Goal: Task Accomplishment & Management: Manage account settings

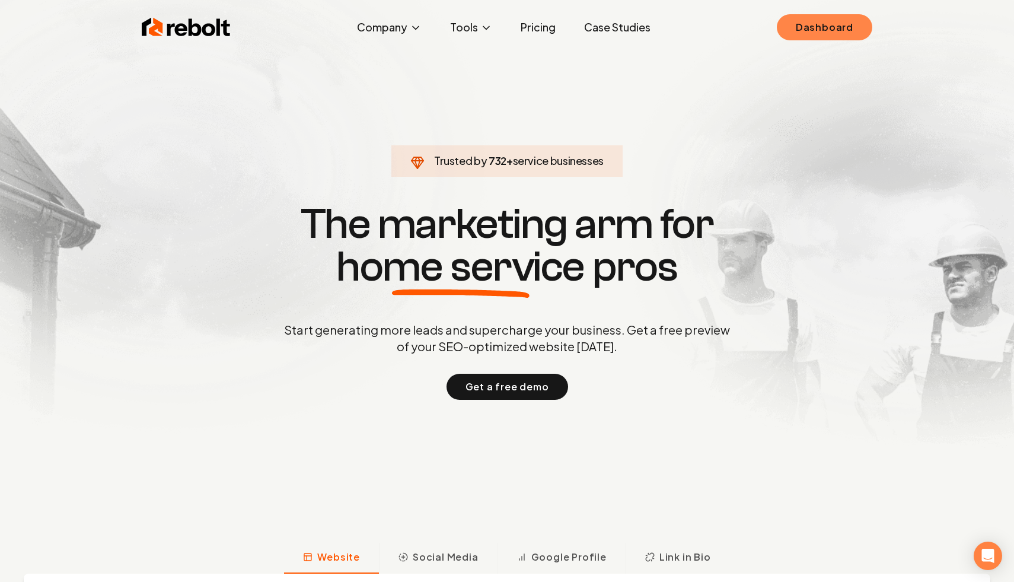
click at [829, 32] on link "Dashboard" at bounding box center [824, 27] width 95 height 26
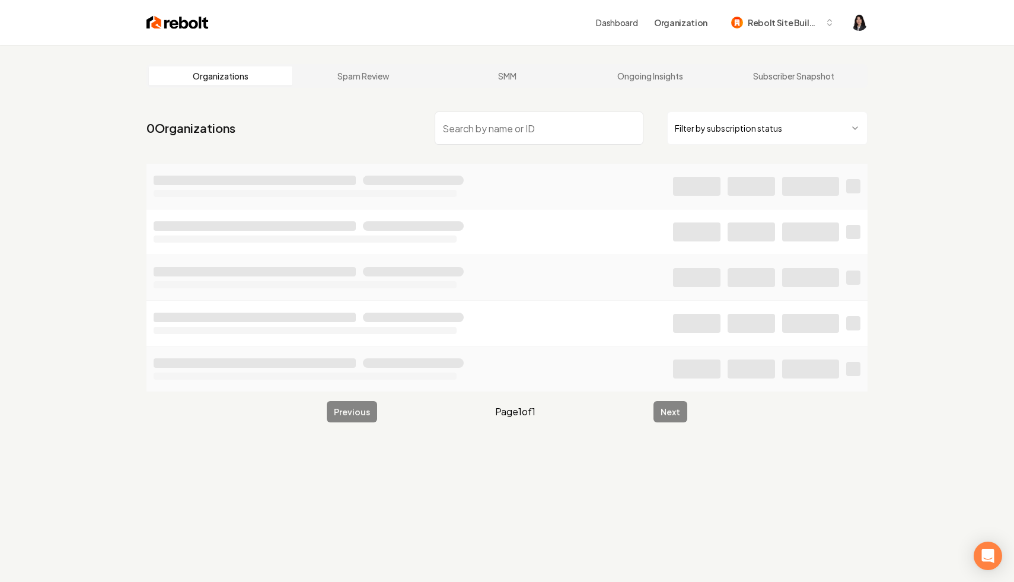
click at [743, 123] on html "Dashboard Organization Rebolt Site Builder Organizations Spam Review SMM Ongoin…" at bounding box center [507, 291] width 1014 height 582
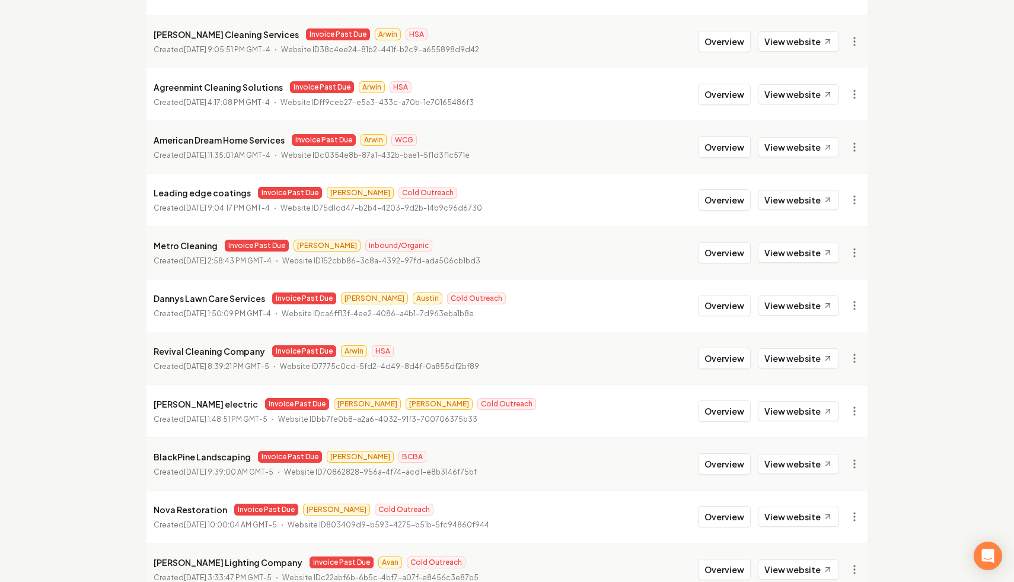
scroll to position [1056, 0]
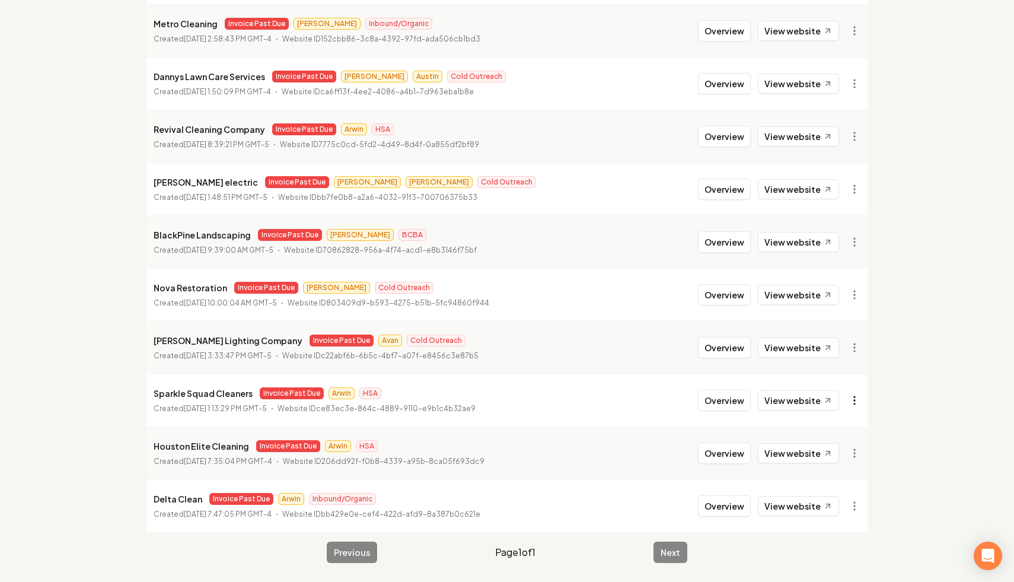
click at [827, 449] on link "View in Stripe" at bounding box center [825, 450] width 75 height 19
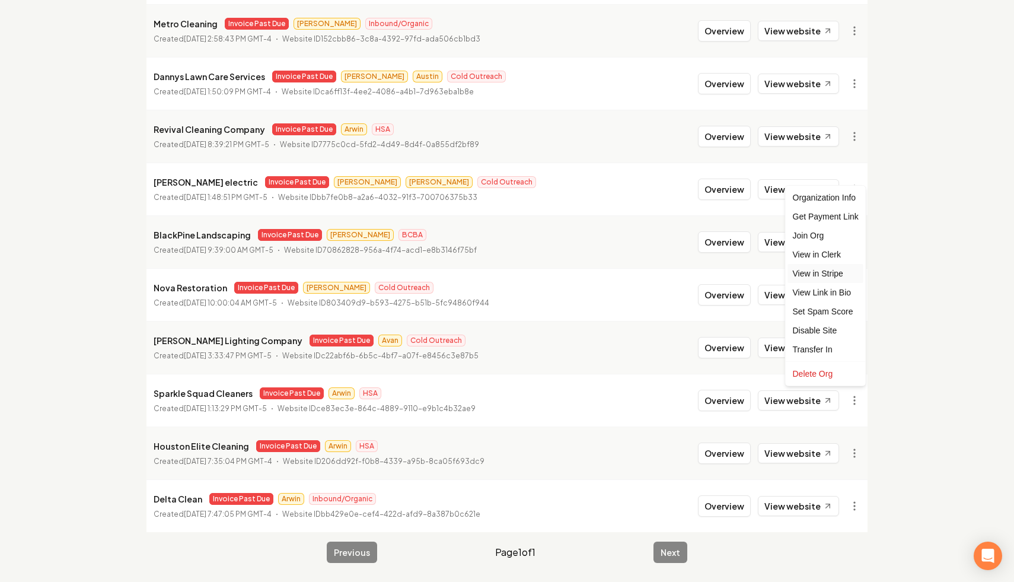
click at [839, 272] on link "View in Stripe" at bounding box center [825, 273] width 75 height 19
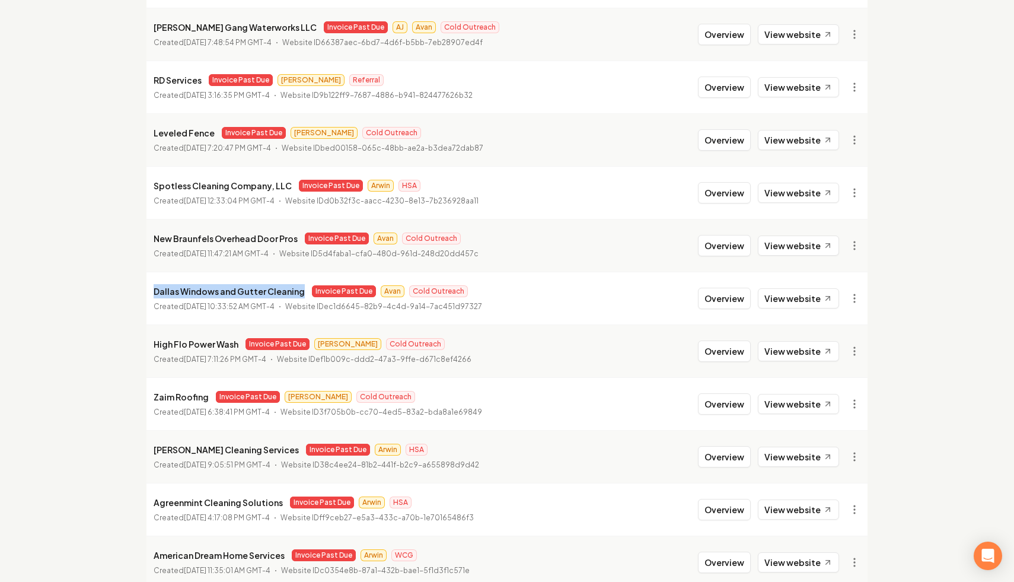
drag, startPoint x: 300, startPoint y: 291, endPoint x: 155, endPoint y: 292, distance: 144.7
click at [155, 292] on div "Dallas Windows and Gutter Cleaning Invoice Past Due Avan Cold Outreach" at bounding box center [318, 291] width 329 height 14
copy p "Dallas Windows and Gutter Cleaning"
click at [76, 219] on div "Organizations Spam Review SMM Ongoing Insights Subscriber Snapshot 27 Organizat…" at bounding box center [507, 422] width 1014 height 1593
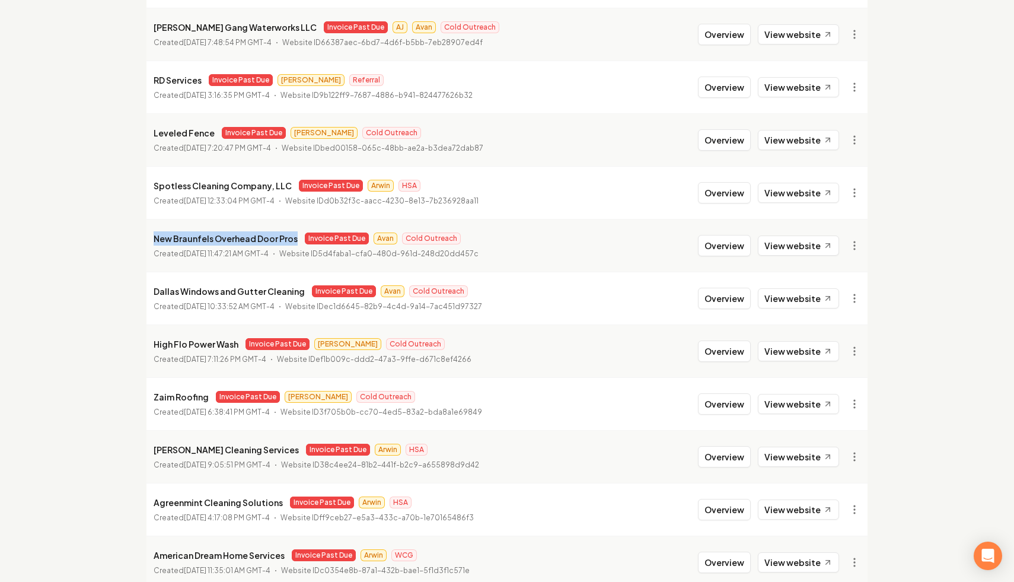
drag, startPoint x: 293, startPoint y: 237, endPoint x: 155, endPoint y: 241, distance: 137.7
click at [155, 241] on p "New Braunfels Overhead Door Pros" at bounding box center [226, 238] width 144 height 14
copy p "New Braunfels Overhead Door Pros"
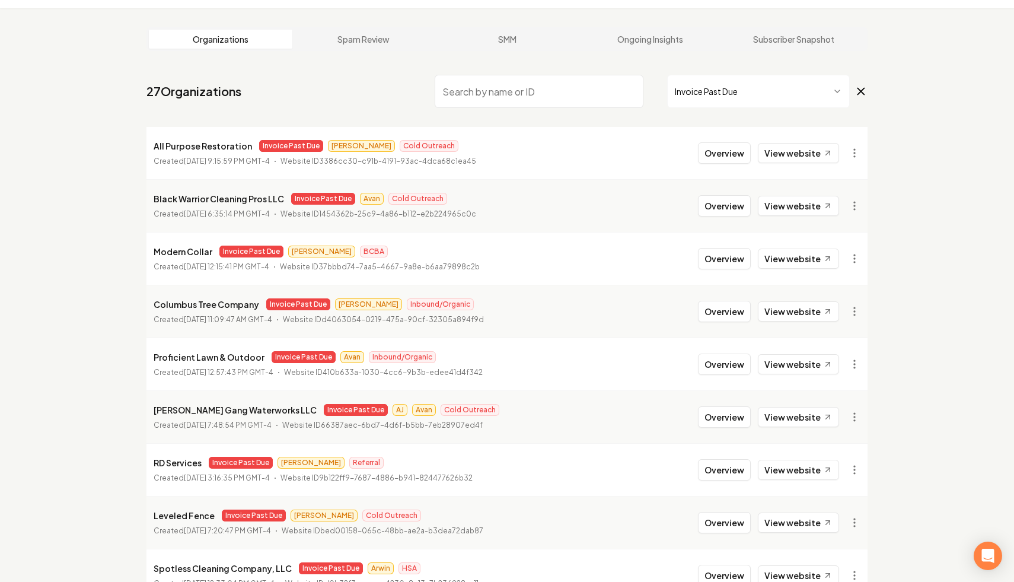
scroll to position [630, 0]
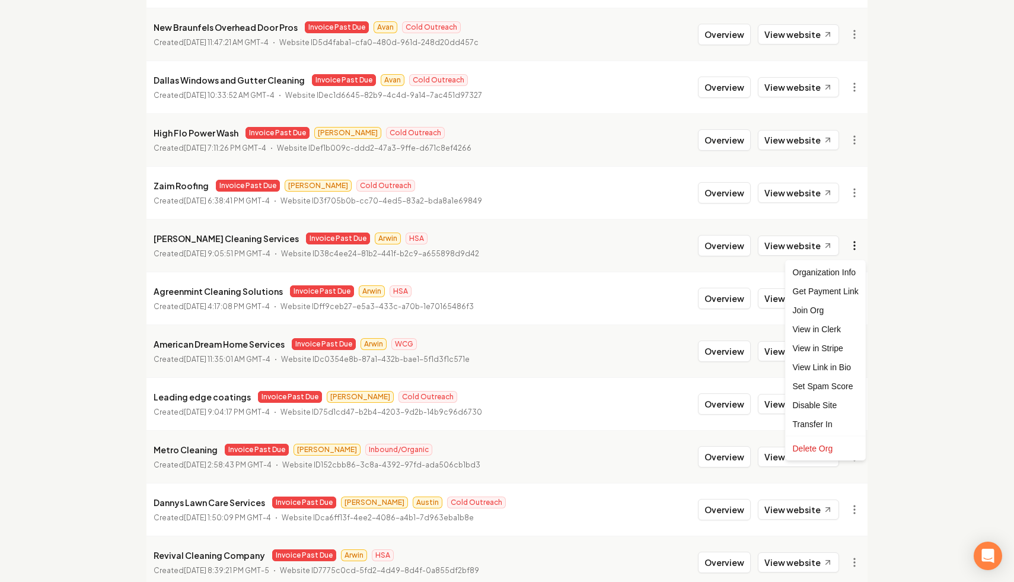
click at [830, 350] on link "View in Stripe" at bounding box center [825, 348] width 75 height 19
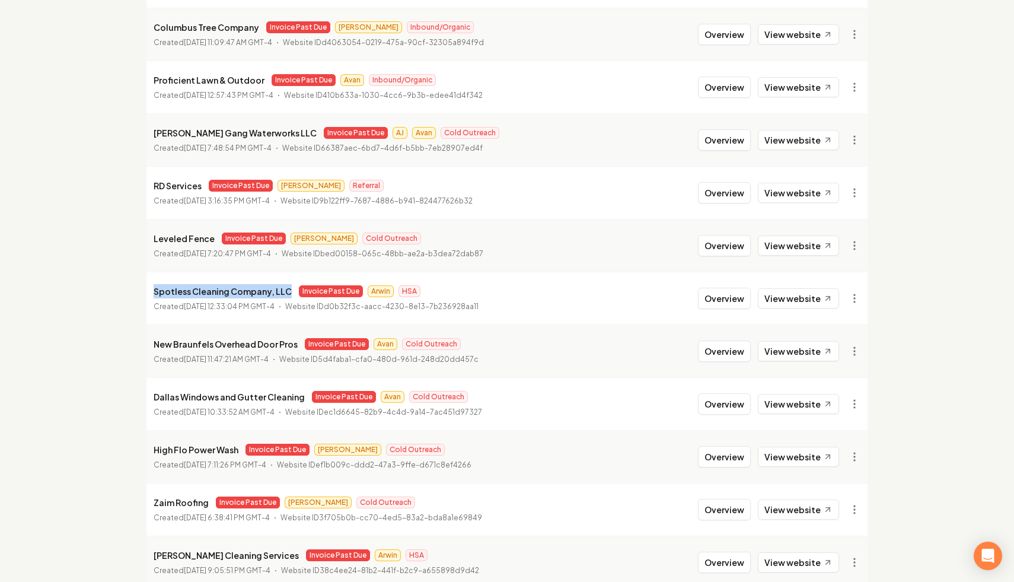
drag, startPoint x: 285, startPoint y: 289, endPoint x: 145, endPoint y: 288, distance: 140.0
click at [145, 288] on main "Organizations Spam Review SMM Ongoing Insights Subscriber Snapshot 27 Organizat…" at bounding box center [506, 527] width 759 height 1593
copy p "Spotless Cleaning Company, LLC"
